Goal: Information Seeking & Learning: Learn about a topic

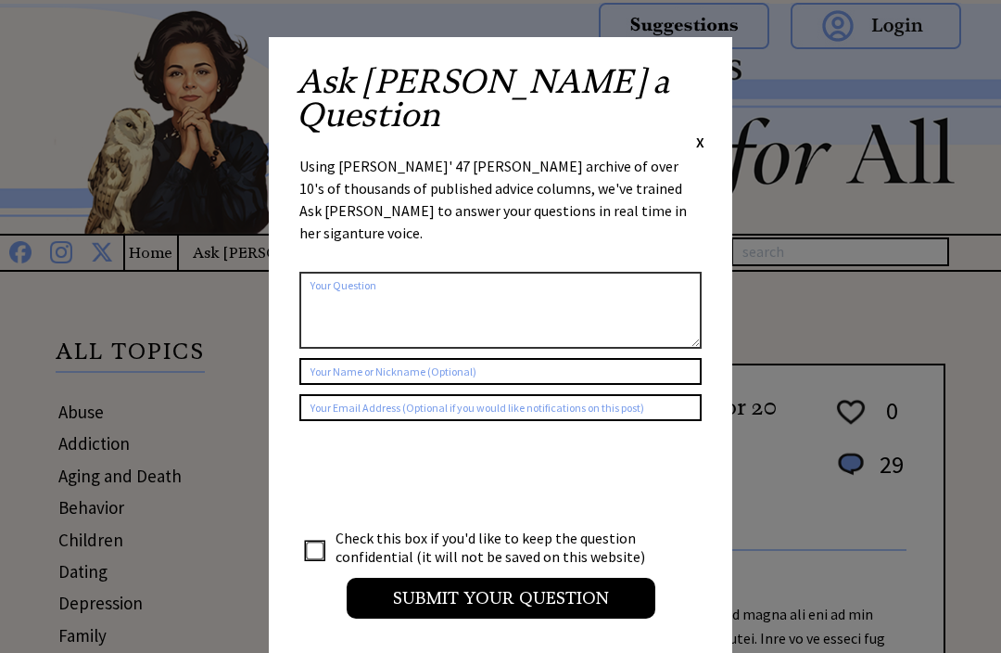
click at [712, 70] on div "Ask Ann a Question X Using Ann Landers' 47 vear archive of over 10's of thousan…" at bounding box center [501, 350] width 464 height 627
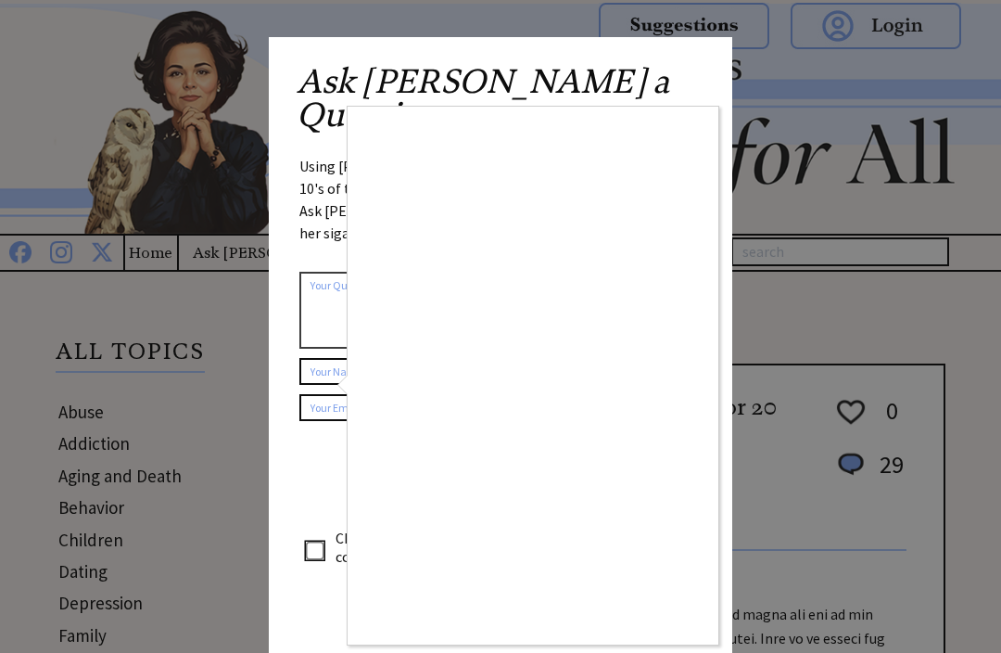
click at [702, 72] on div at bounding box center [500, 326] width 1001 height 653
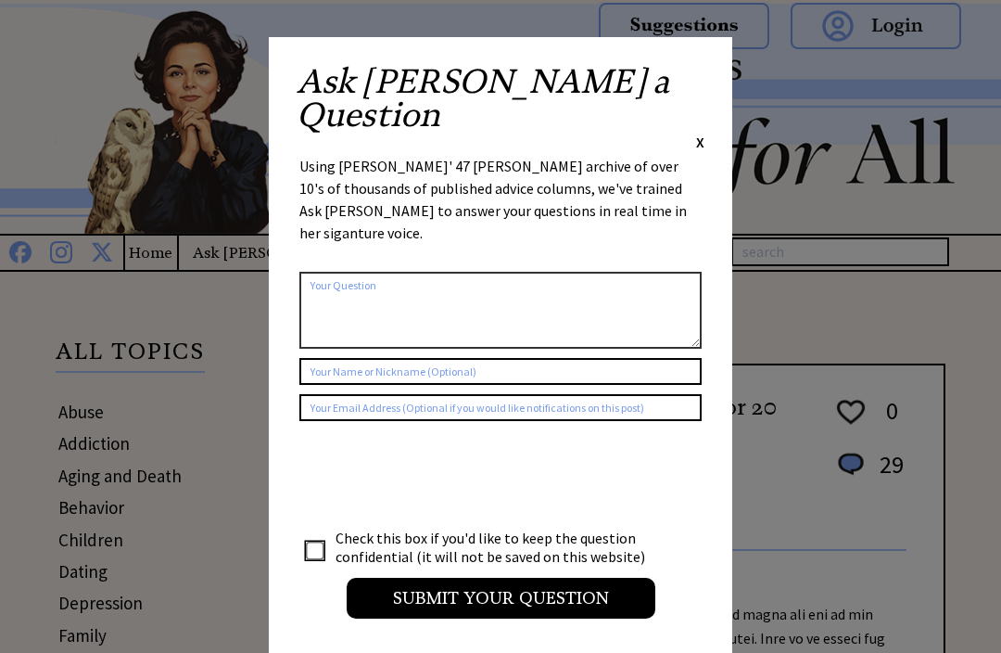
click at [701, 133] on span "X" at bounding box center [700, 142] width 8 height 19
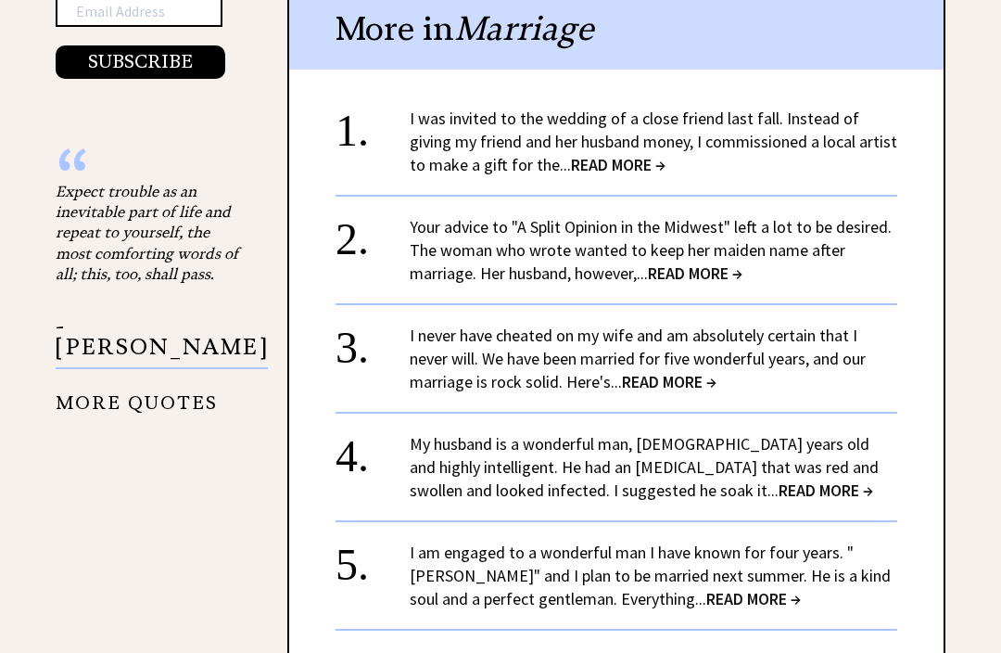
scroll to position [2061, 0]
click at [815, 442] on link "My husband is a wonderful man, 56 years old and highly intelligent. He had an i…" at bounding box center [644, 467] width 469 height 68
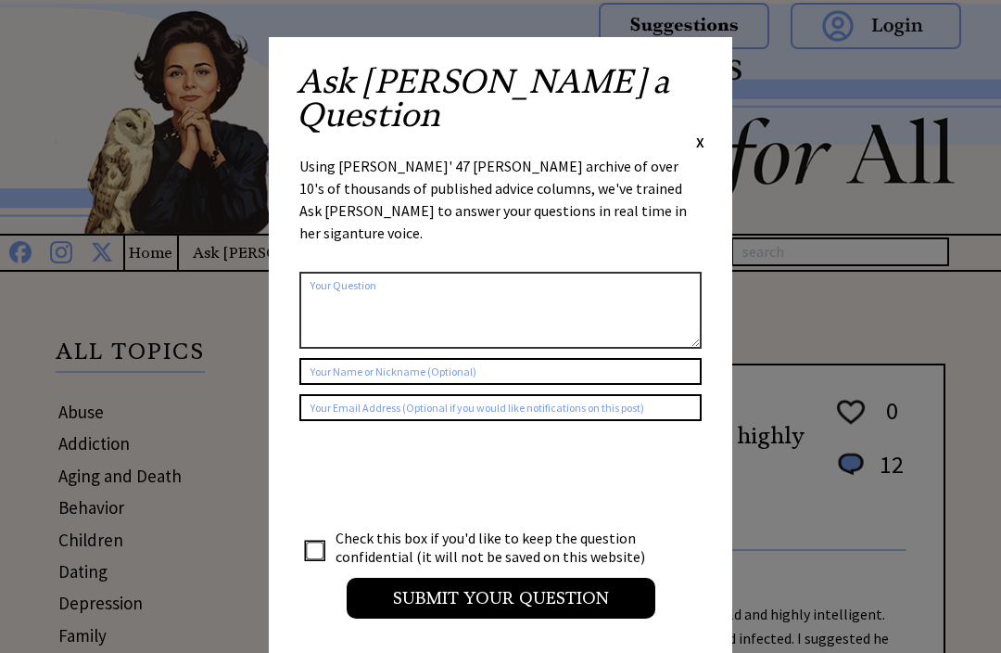
click at [705, 66] on div "Ask [PERSON_NAME] a Question X Using [PERSON_NAME]' 47 [PERSON_NAME] archive of…" at bounding box center [501, 350] width 464 height 627
click at [703, 133] on span "X" at bounding box center [700, 142] width 8 height 19
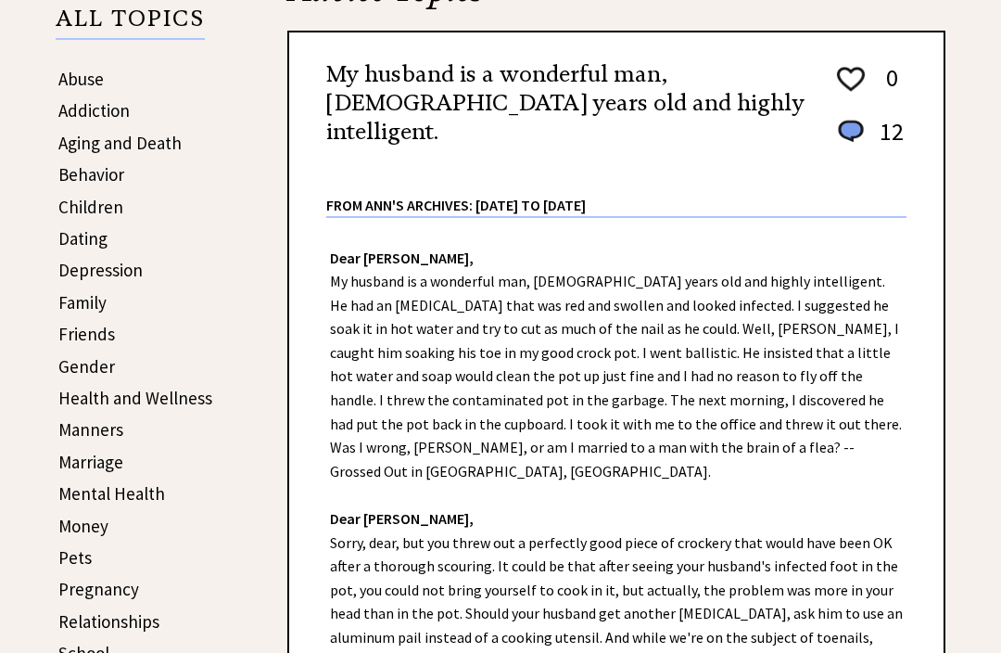
scroll to position [310, 0]
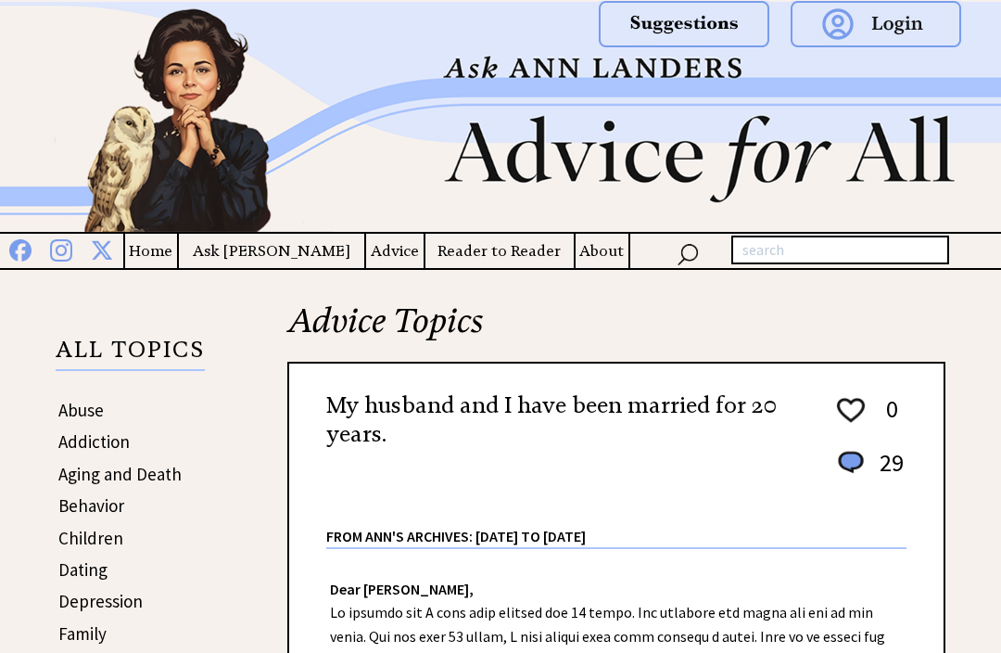
scroll to position [1, 0]
